Goal: Information Seeking & Learning: Learn about a topic

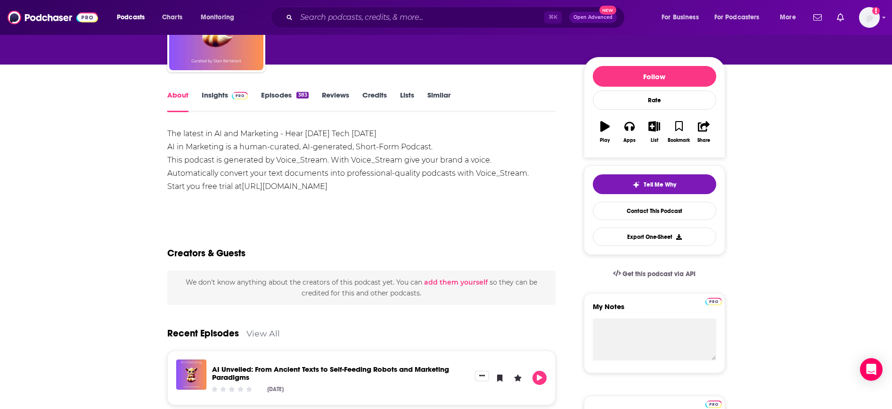
scroll to position [83, 0]
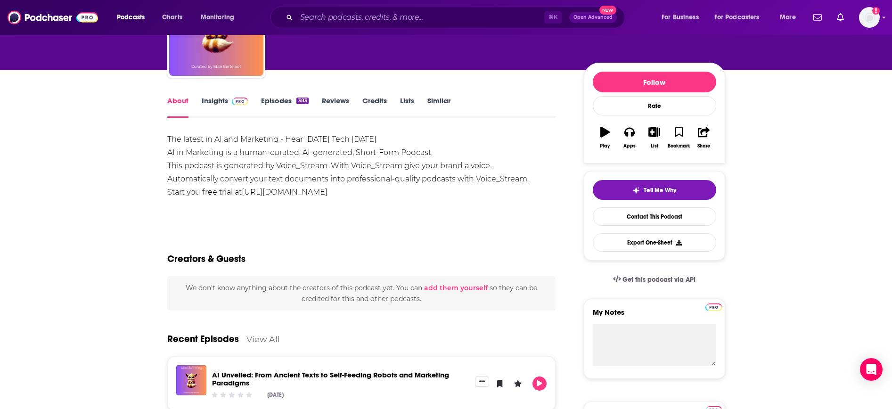
click at [220, 104] on link "Insights" at bounding box center [225, 107] width 47 height 22
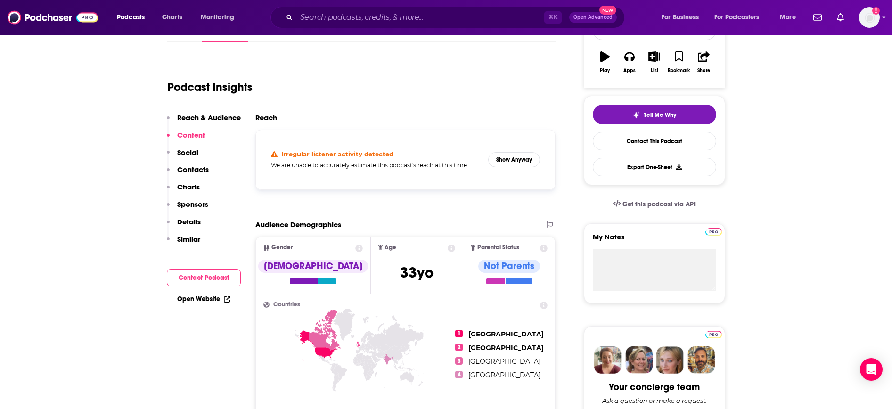
click at [192, 118] on p "Reach & Audience" at bounding box center [209, 117] width 64 height 9
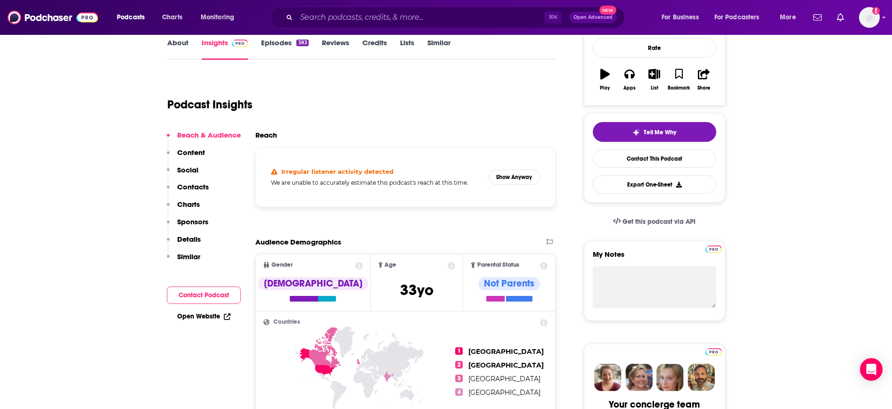
scroll to position [141, 0]
click at [518, 176] on button "Show Anyway" at bounding box center [514, 177] width 52 height 15
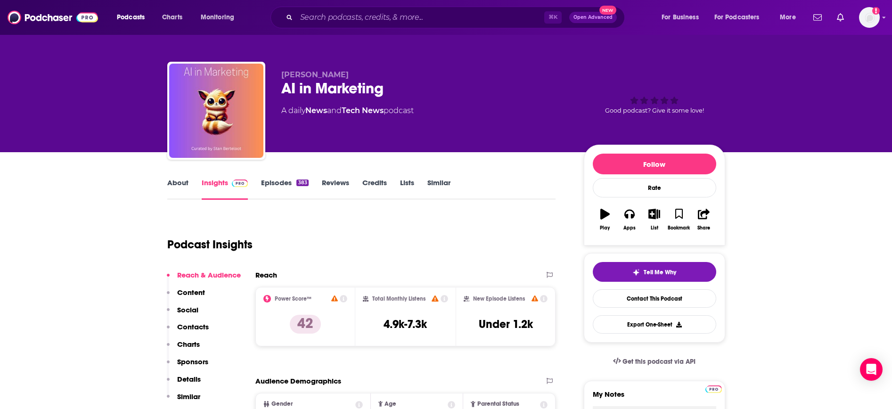
scroll to position [2, 0]
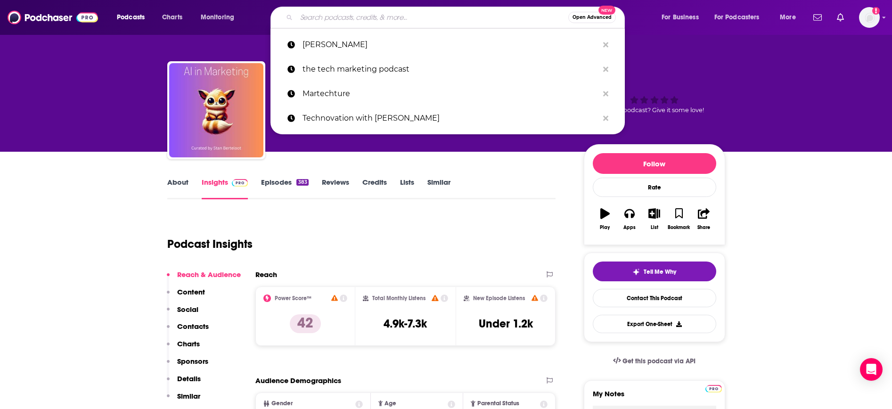
click at [312, 19] on input "Search podcasts, credits, & more..." at bounding box center [432, 17] width 272 height 15
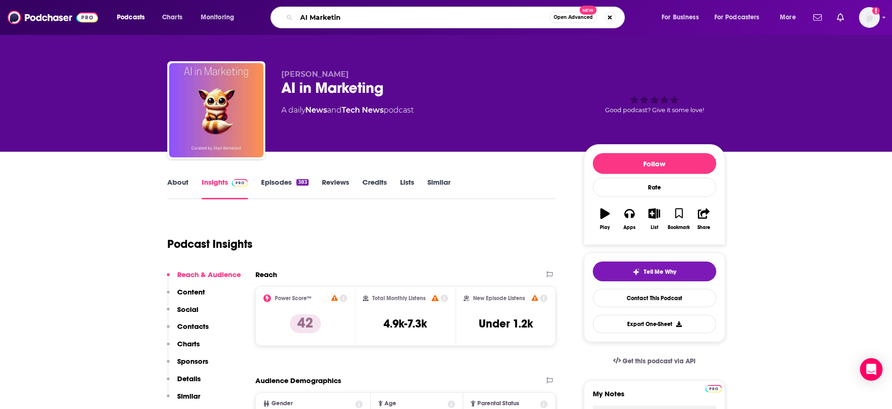
type input "AI Marketing"
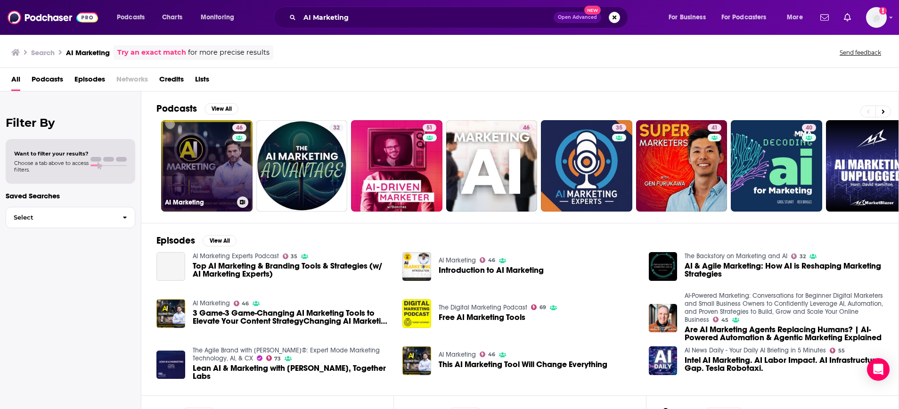
click at [193, 164] on link "46 AI Marketing" at bounding box center [206, 165] width 91 height 91
